Goal: Browse casually: Explore the website without a specific task or goal

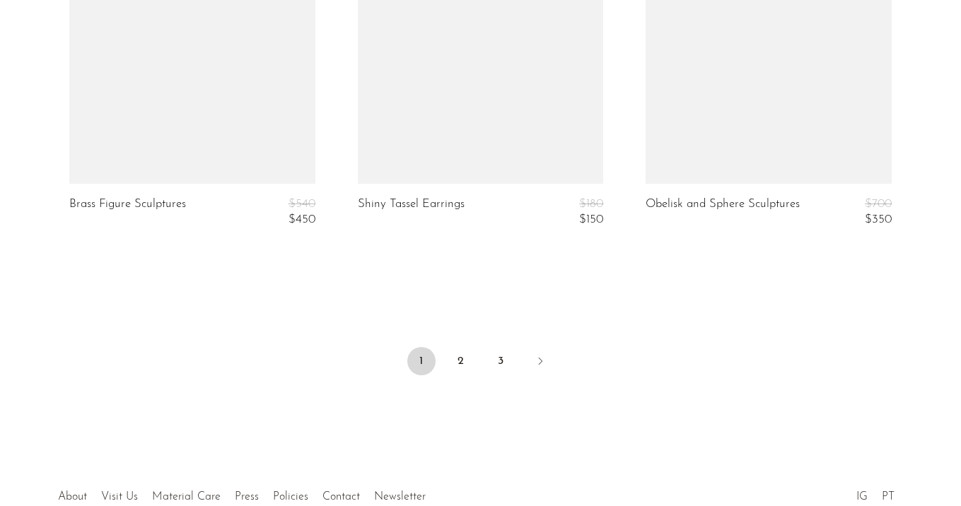
scroll to position [5026, 0]
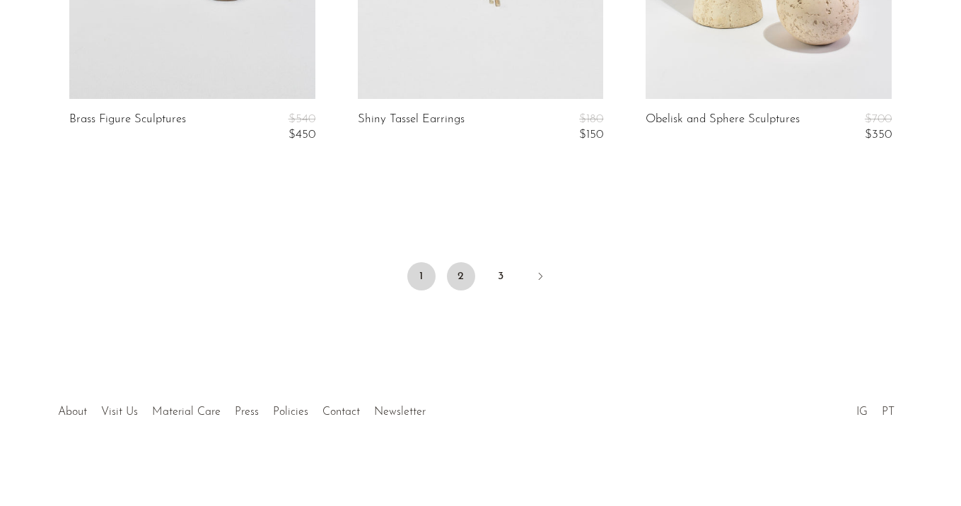
click at [467, 272] on link "2" at bounding box center [461, 276] width 28 height 28
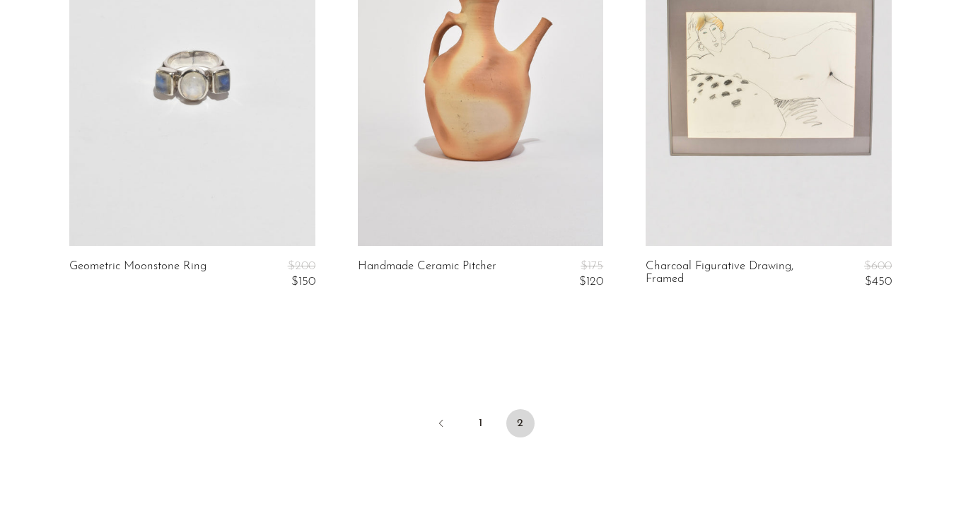
scroll to position [4883, 0]
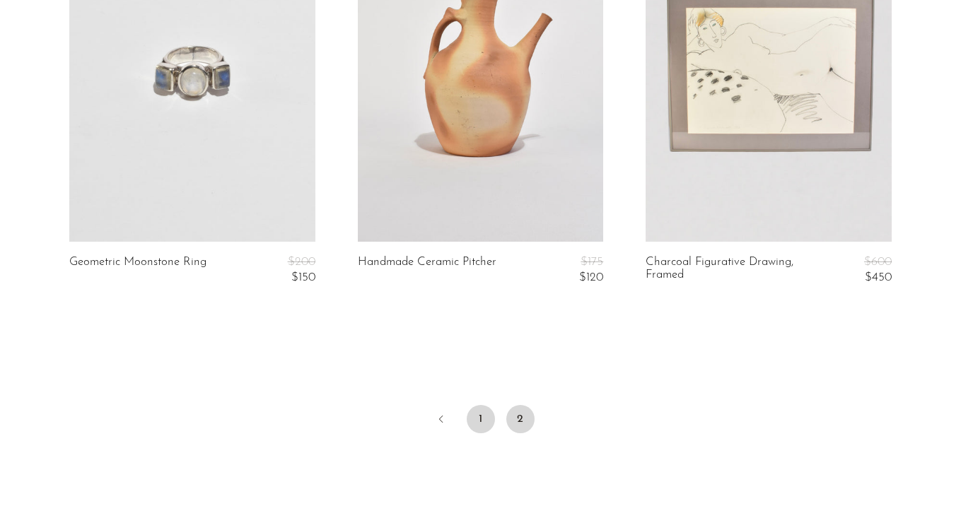
click at [478, 415] on link "1" at bounding box center [481, 419] width 28 height 28
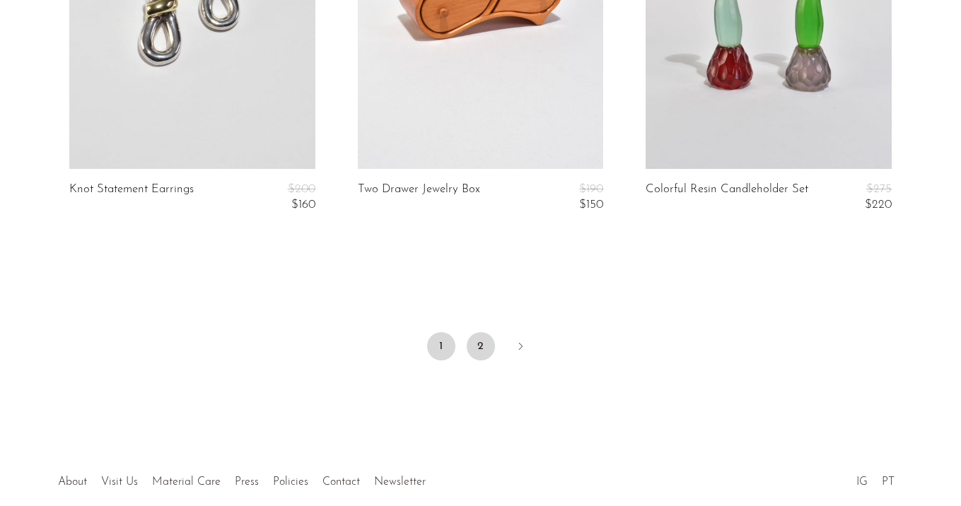
scroll to position [4959, 0]
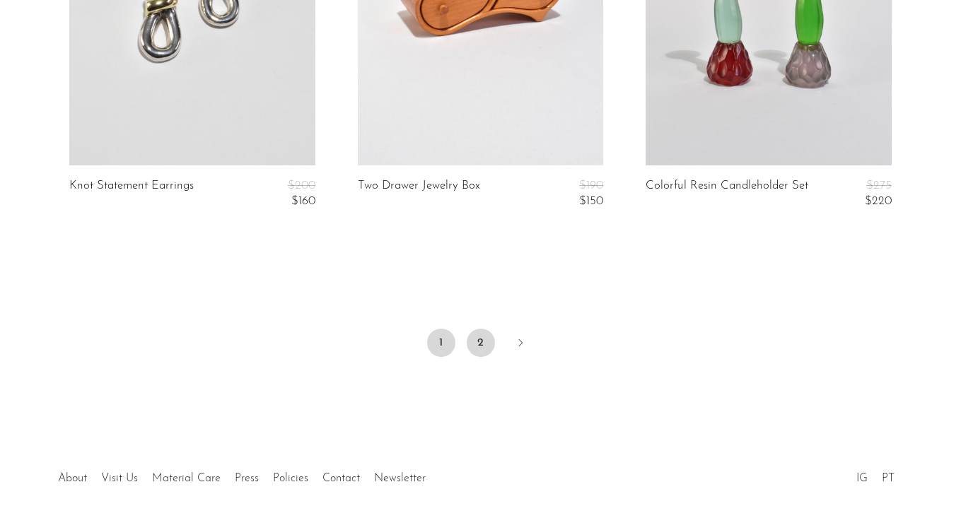
click at [476, 355] on link "2" at bounding box center [481, 343] width 28 height 28
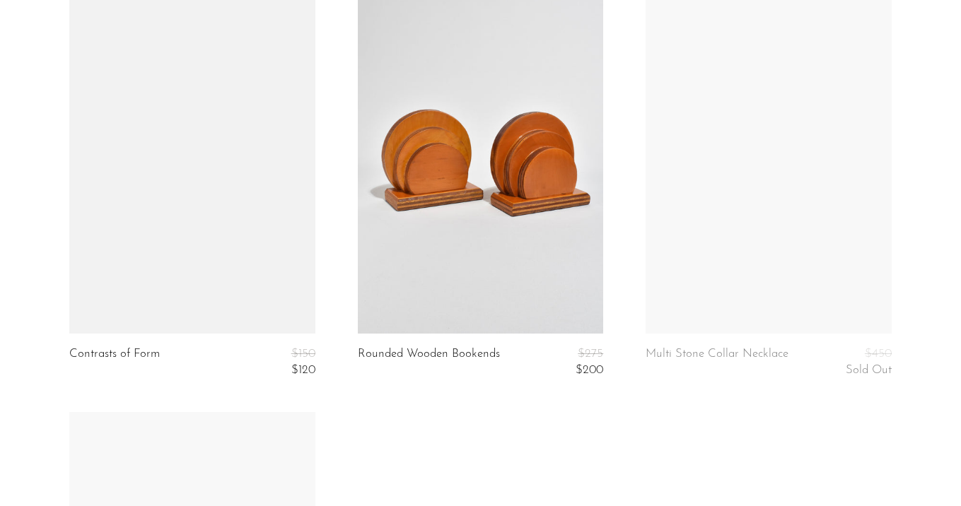
scroll to position [3068, 0]
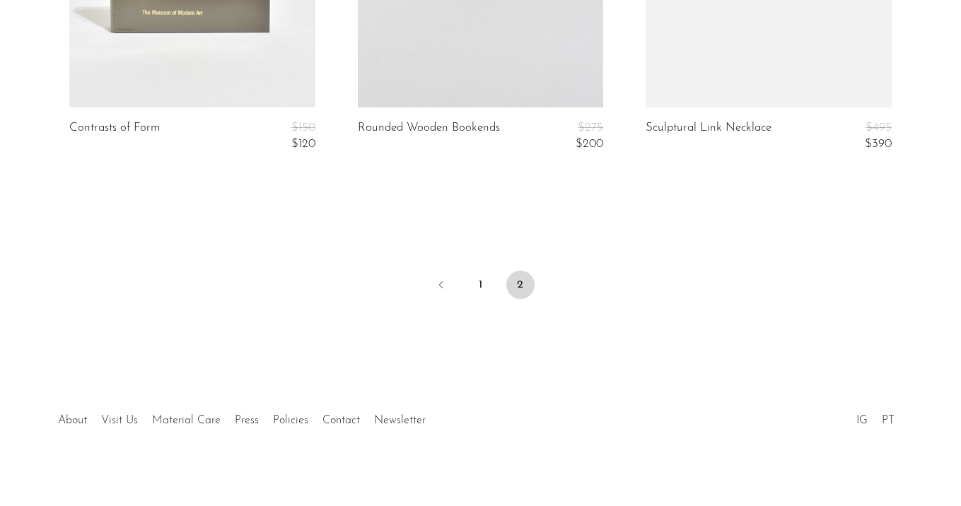
scroll to position [2904, 0]
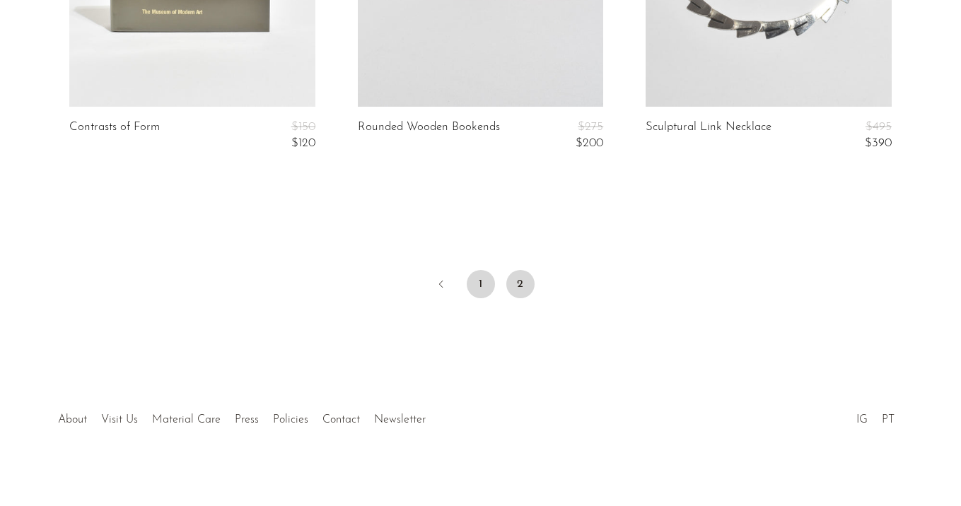
click at [484, 283] on link "1" at bounding box center [481, 284] width 28 height 28
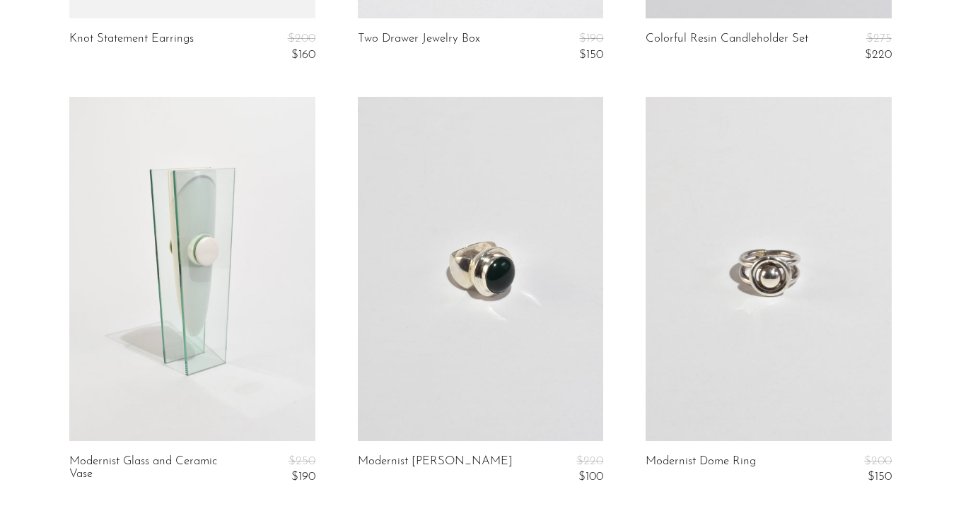
scroll to position [5026, 0]
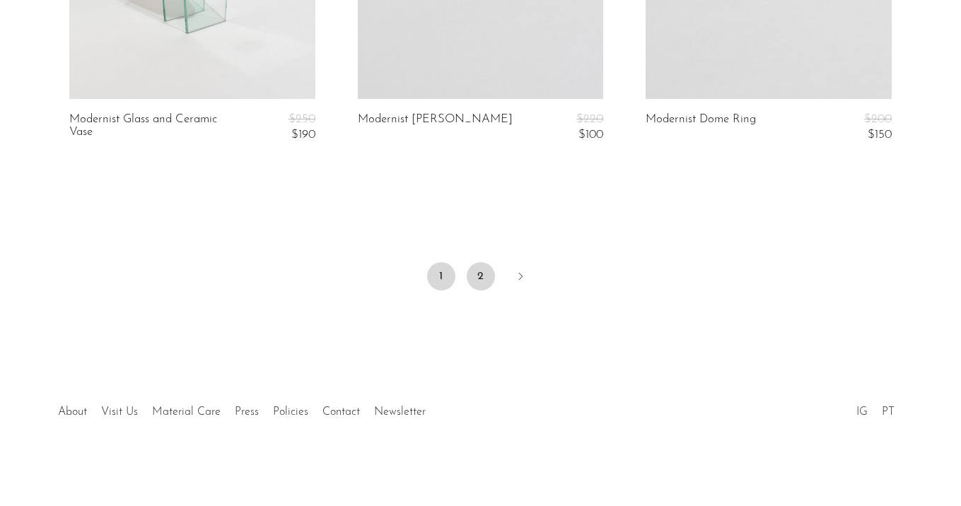
click at [483, 273] on link "2" at bounding box center [481, 276] width 28 height 28
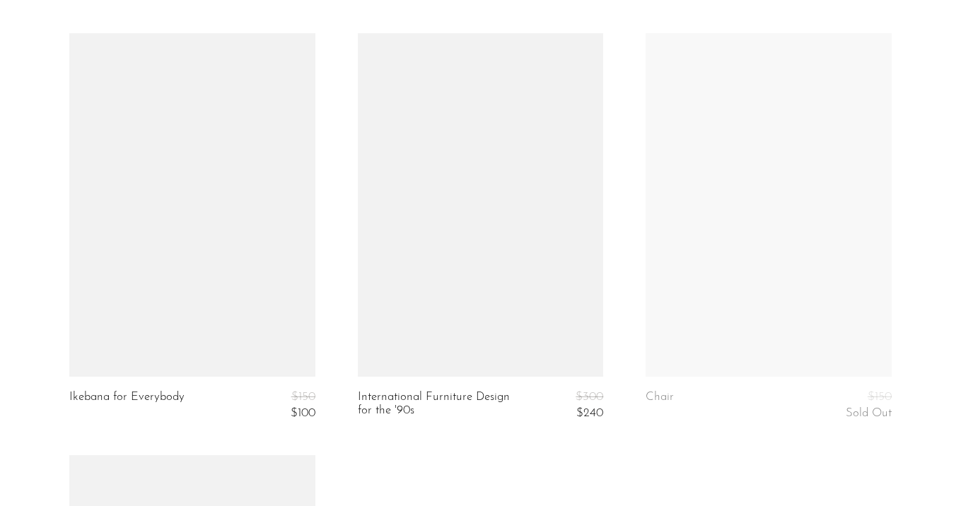
scroll to position [2631, 0]
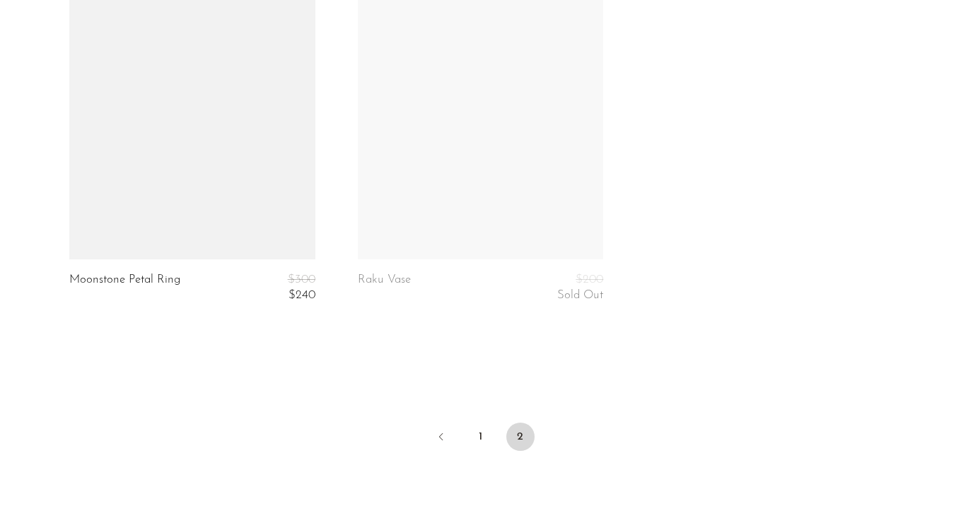
scroll to position [2364, 0]
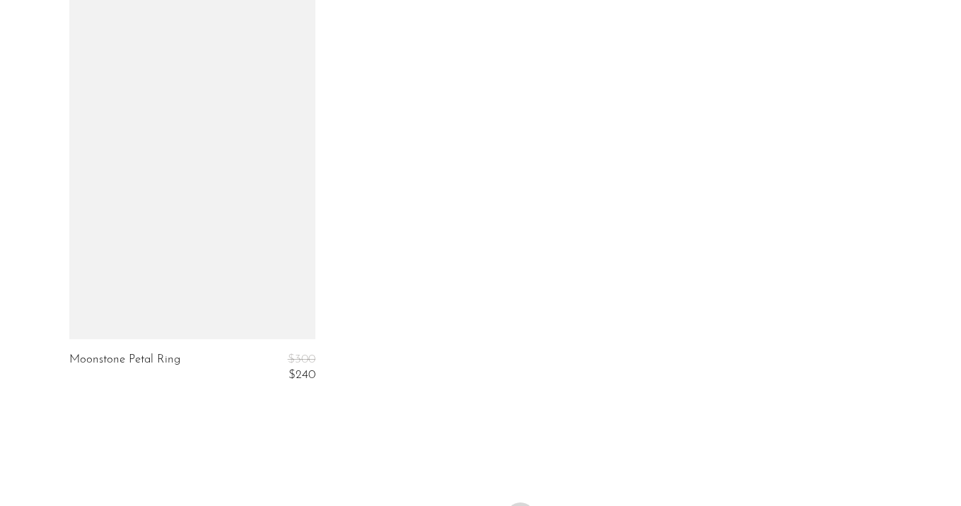
scroll to position [2456, 0]
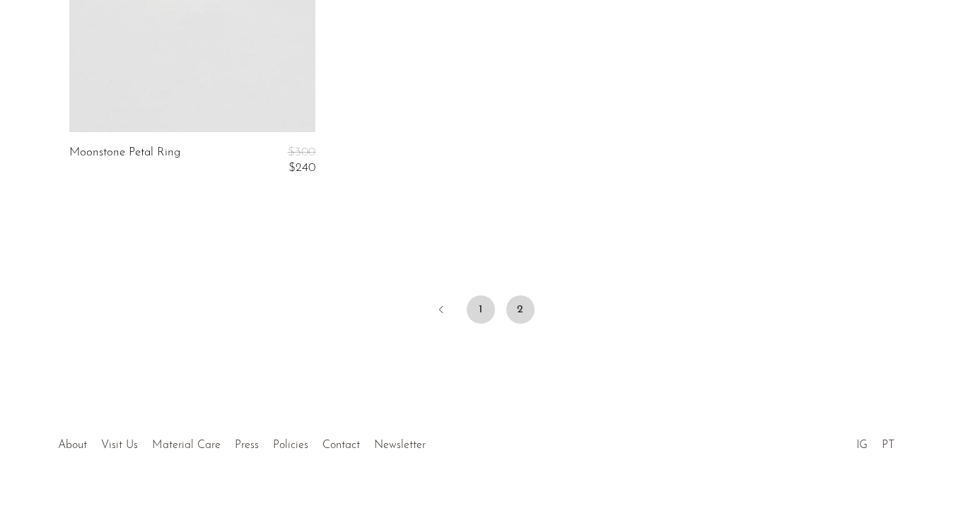
click at [477, 320] on link "1" at bounding box center [481, 310] width 28 height 28
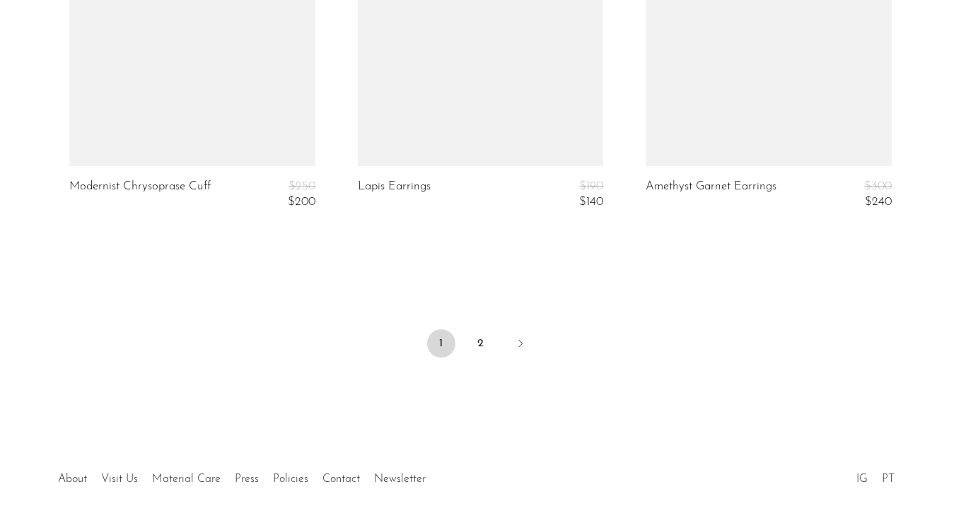
scroll to position [4971, 0]
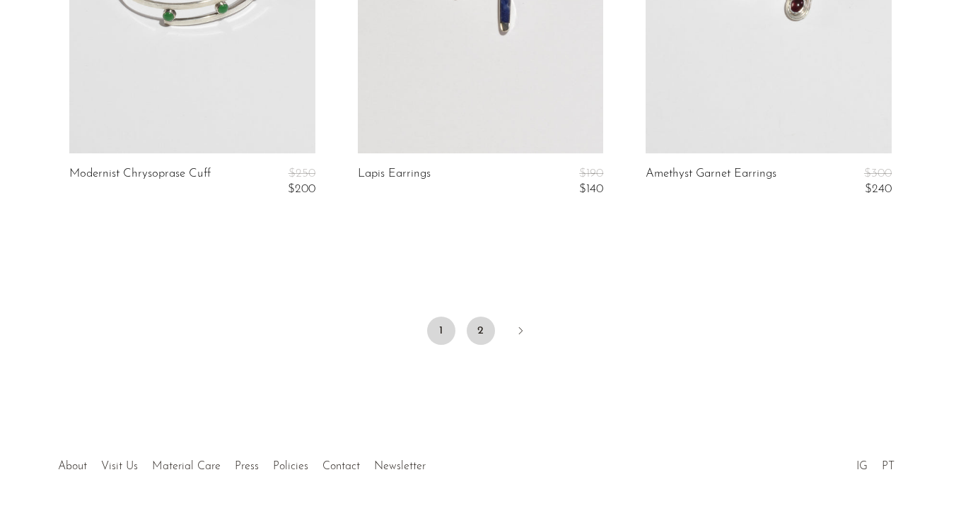
click at [480, 326] on link "2" at bounding box center [481, 331] width 28 height 28
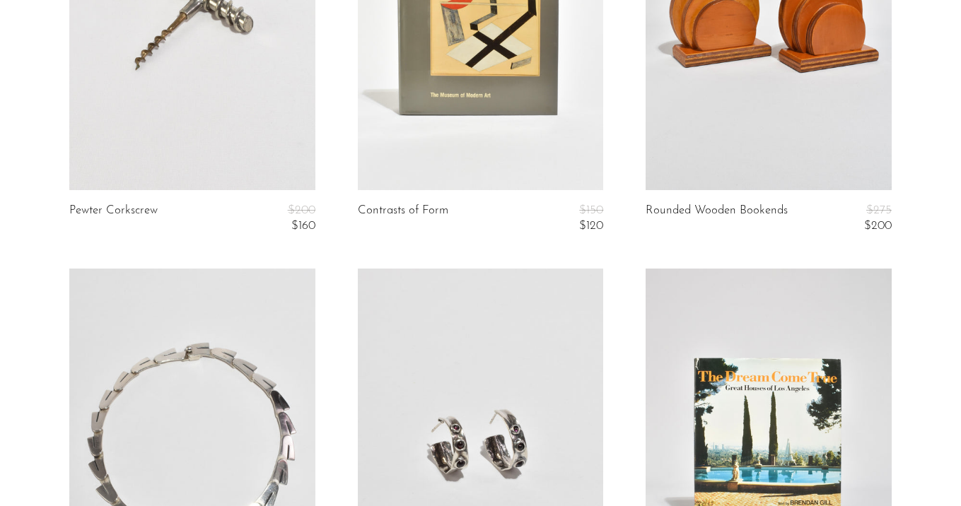
scroll to position [1297, 0]
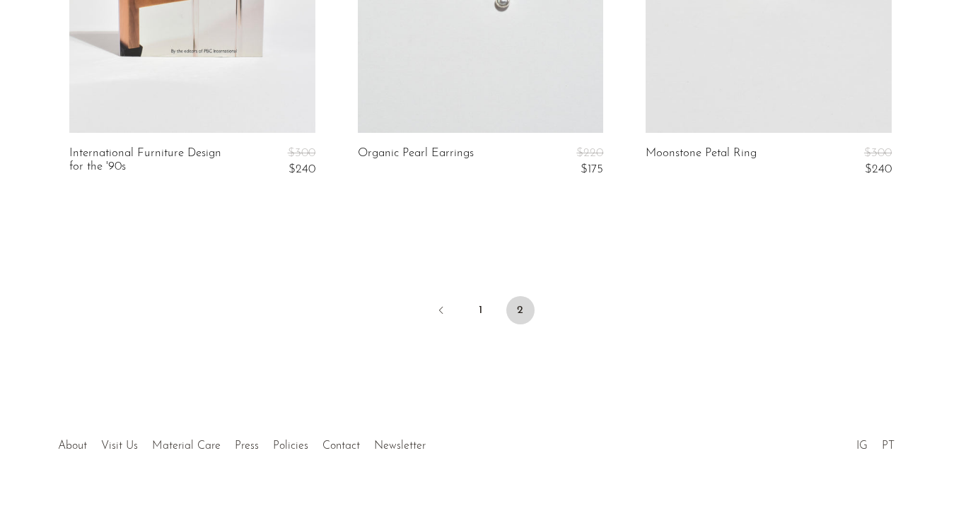
scroll to position [2038, 0]
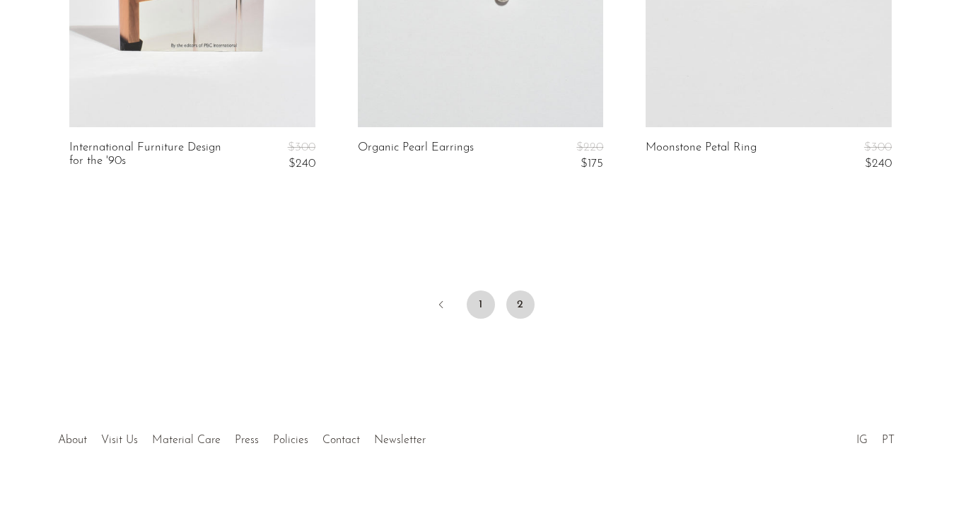
click at [473, 307] on link "1" at bounding box center [481, 305] width 28 height 28
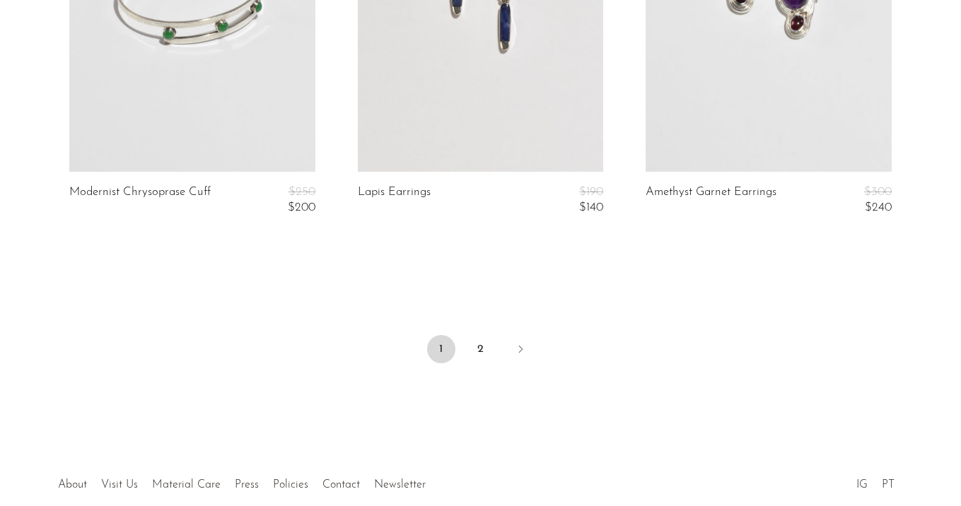
scroll to position [5010, 0]
